Goal: Task Accomplishment & Management: Manage account settings

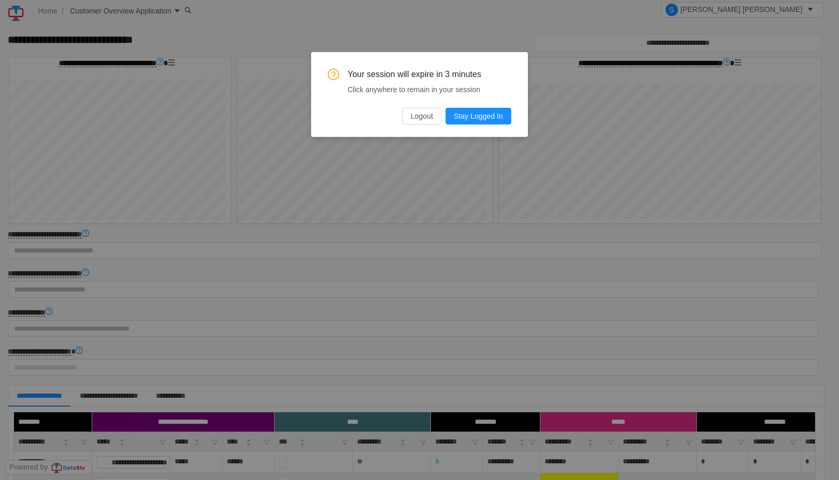
scroll to position [241, 0]
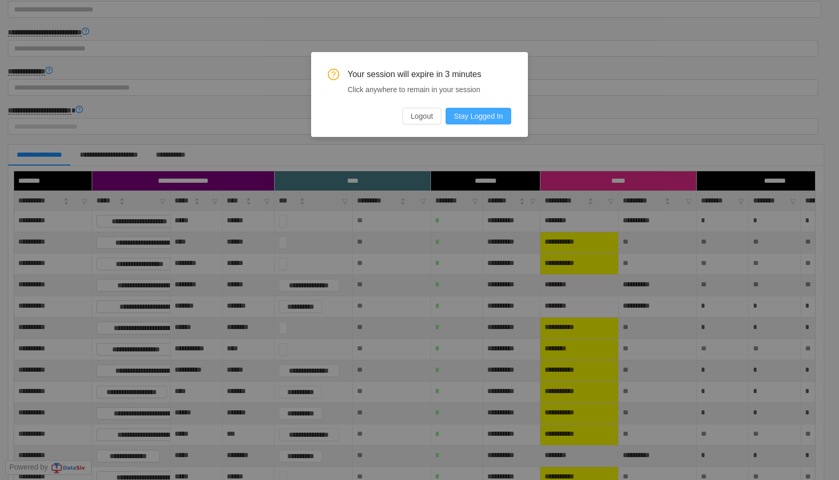
click at [476, 116] on button "Stay Logged In" at bounding box center [478, 116] width 66 height 17
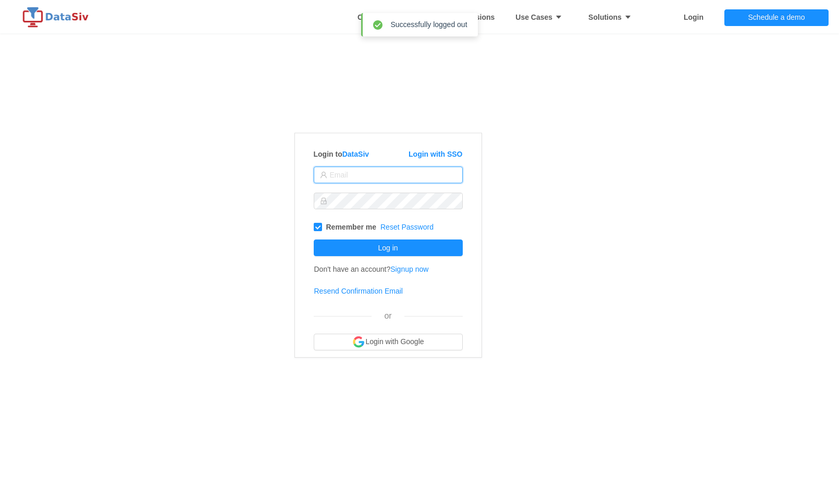
type input "[EMAIL_ADDRESS][DOMAIN_NAME]"
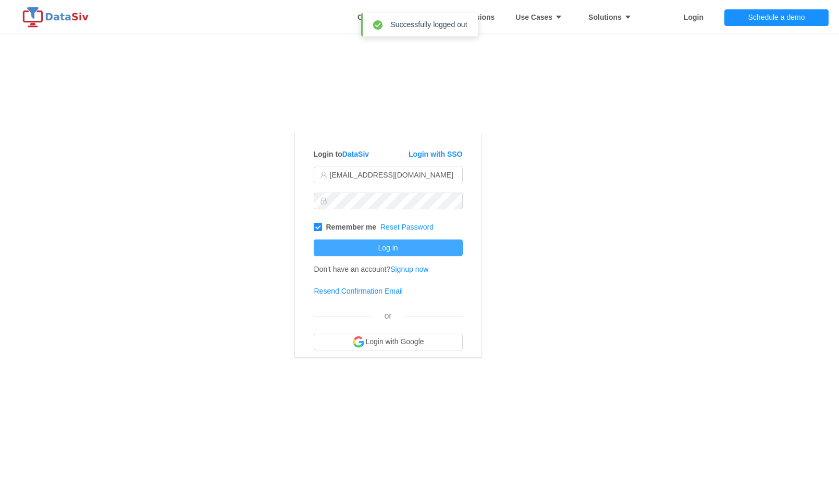
click at [369, 246] on button "Log in" at bounding box center [388, 248] width 149 height 17
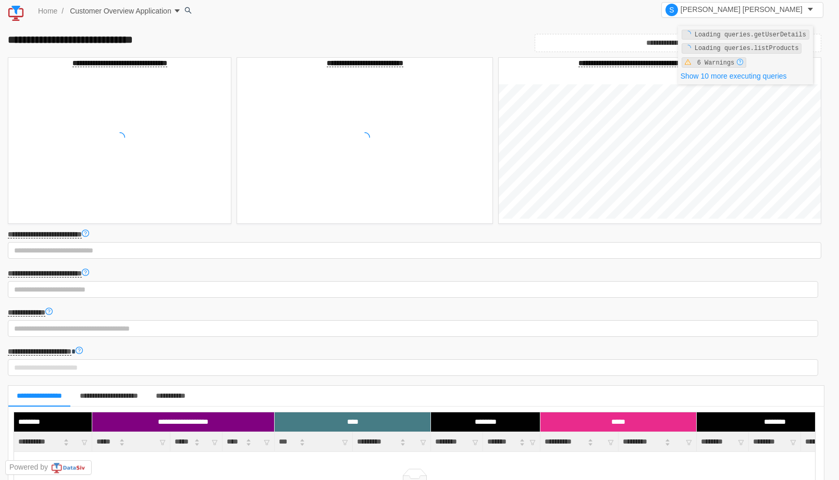
scroll to position [251, 0]
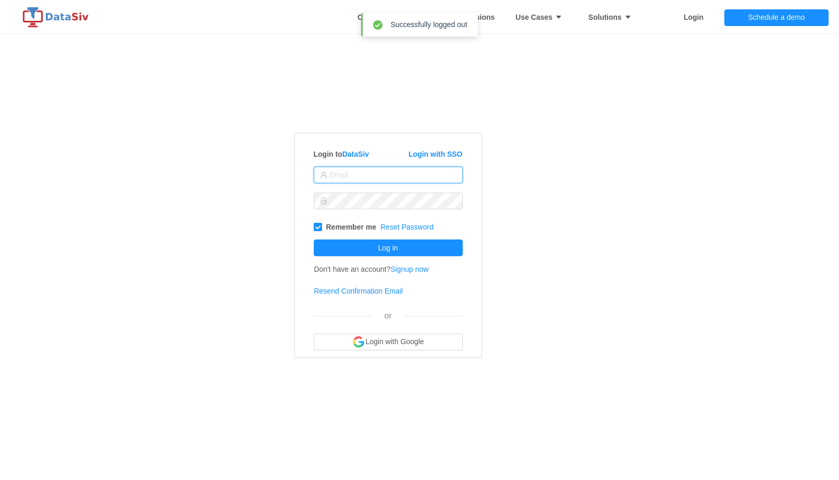
type input "[EMAIL_ADDRESS][DOMAIN_NAME]"
